Goal: Transaction & Acquisition: Download file/media

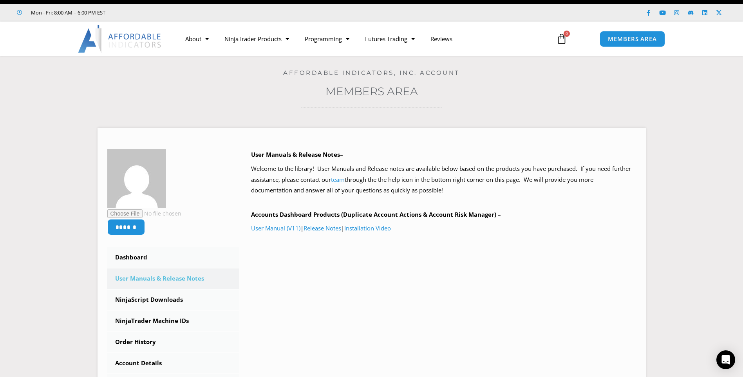
scroll to position [10, 0]
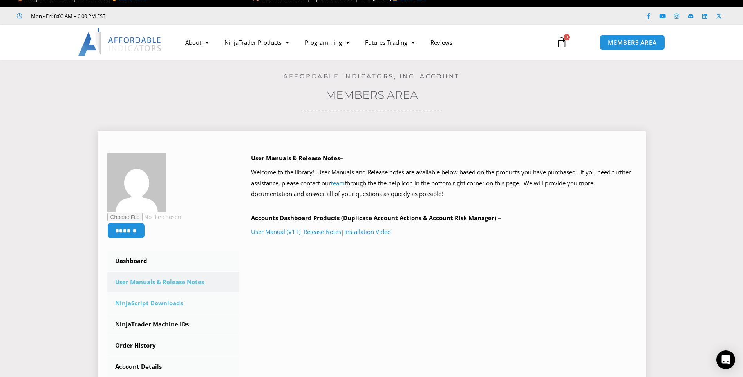
click at [163, 307] on link "NinjaScript Downloads" at bounding box center [173, 303] width 132 height 20
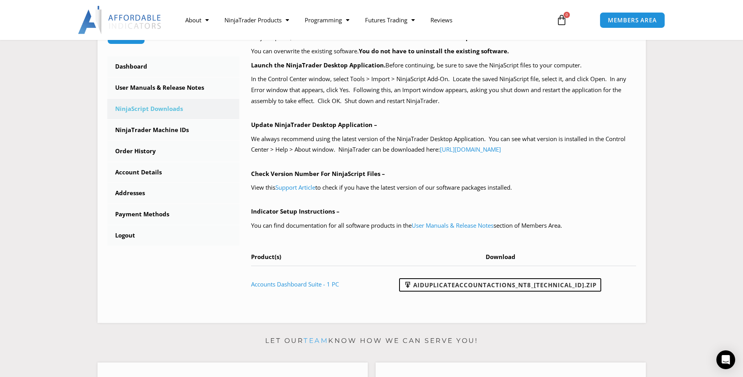
scroll to position [210, 0]
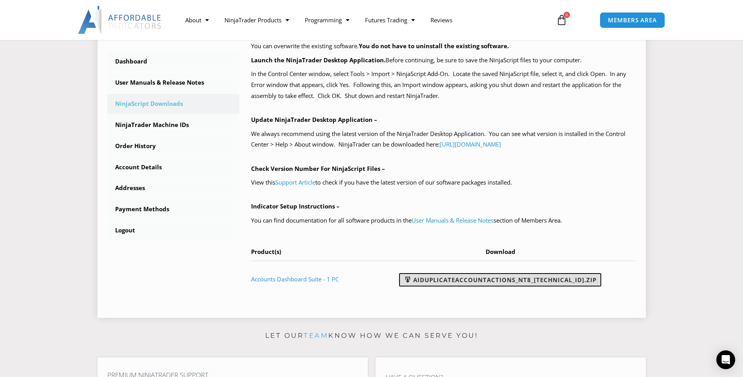
click at [551, 282] on link "AIDuplicateAccountActions_NT8_25.9.24.1.zip" at bounding box center [500, 279] width 202 height 13
click at [476, 218] on link "User Manuals & Release Notes" at bounding box center [453, 220] width 82 height 8
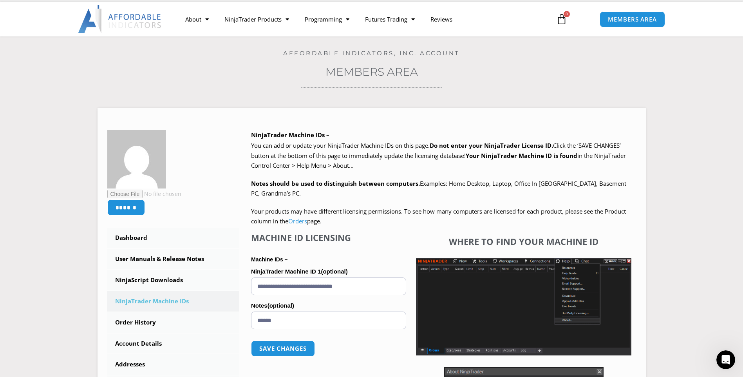
scroll to position [1, 0]
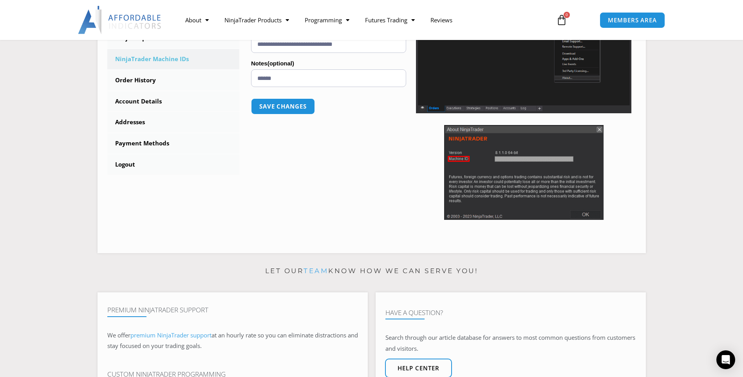
scroll to position [262, 0]
